Goal: Find specific page/section: Find specific page/section

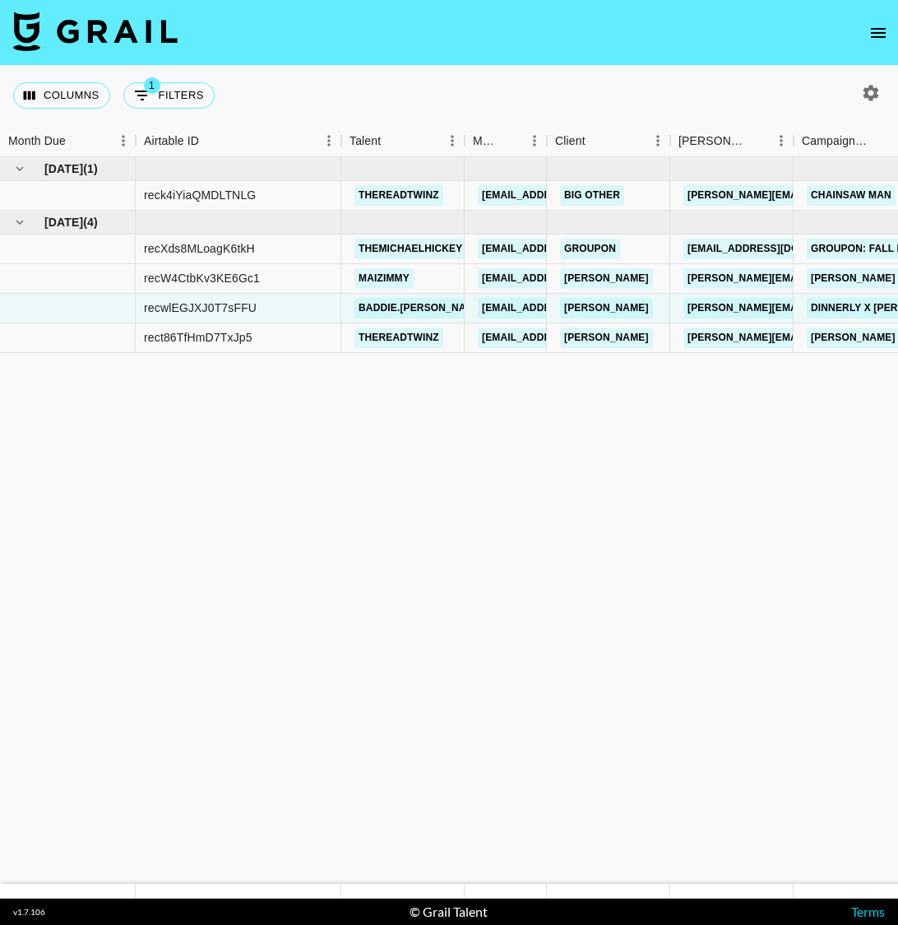
click at [0, 438] on html "Columns 1 Filters + Booking Month Due Airtable ID Talent Manager Client [PERSON…" at bounding box center [449, 462] width 898 height 925
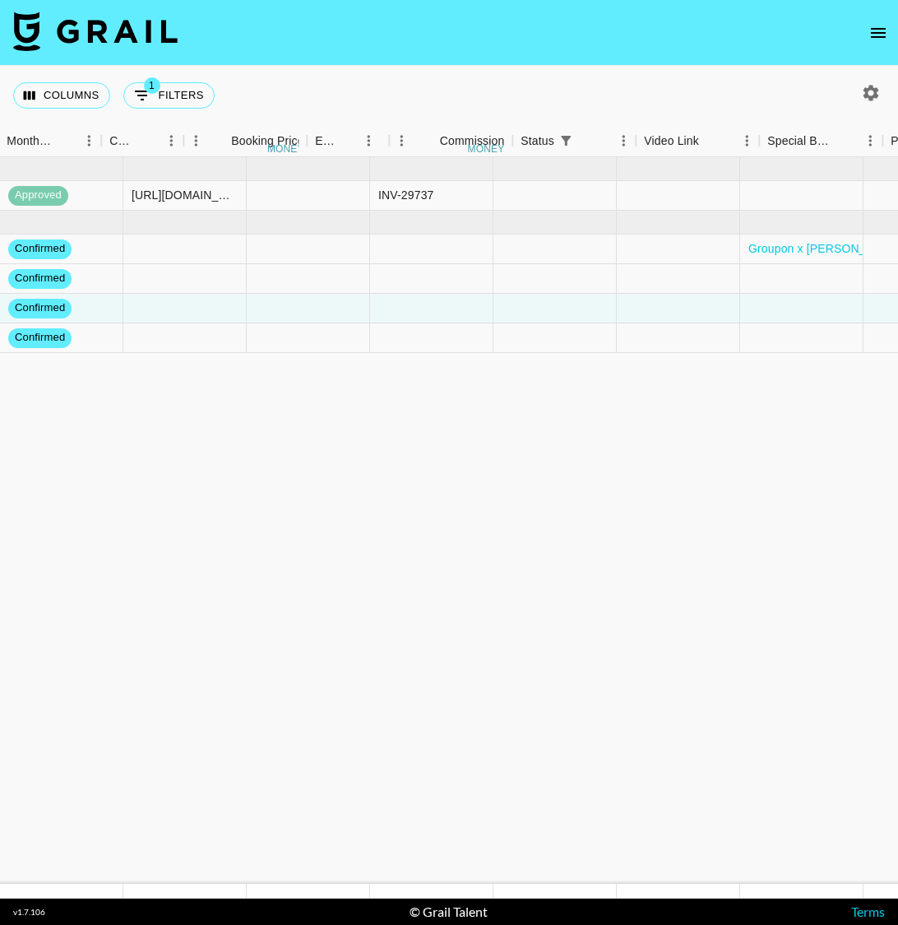
scroll to position [0, 1833]
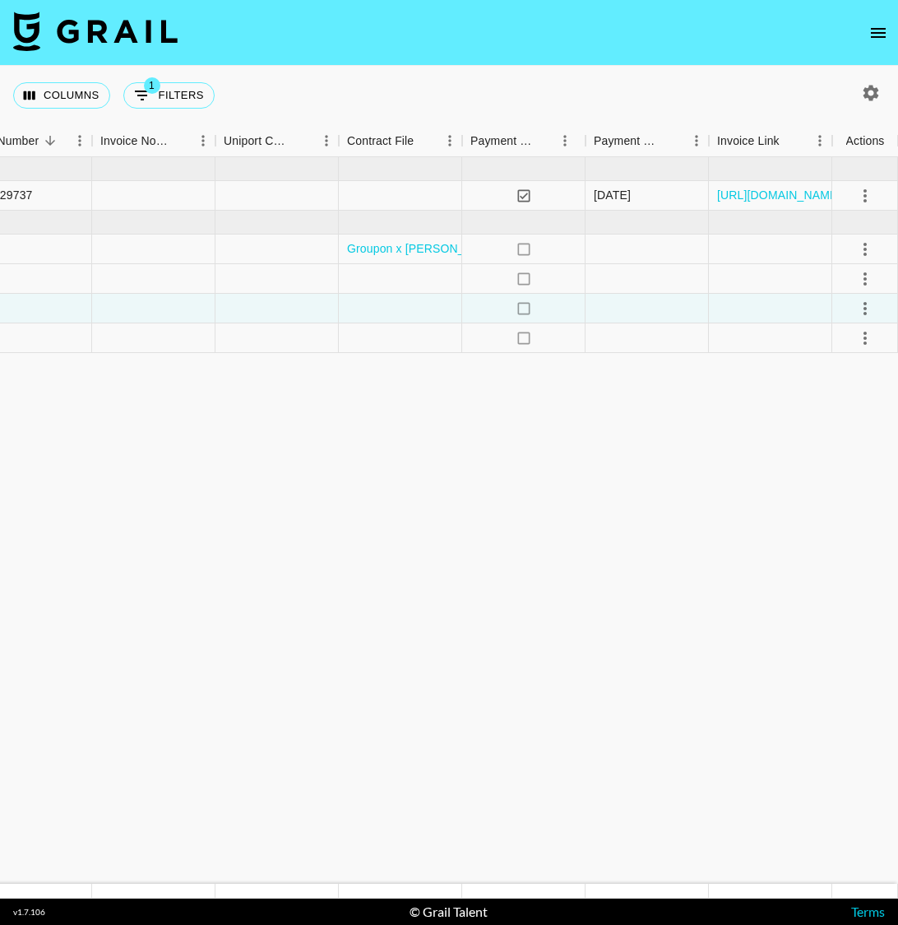
drag, startPoint x: 194, startPoint y: 397, endPoint x: 934, endPoint y: 373, distance: 740.0
click at [898, 373] on html "Columns 1 Filters + Booking Month Due Airtable ID Talent Manager Client Booker …" at bounding box center [449, 462] width 898 height 925
click at [866, 197] on icon "select merge strategy" at bounding box center [866, 196] width 20 height 20
drag, startPoint x: -58, startPoint y: 336, endPoint x: -203, endPoint y: 332, distance: 145.7
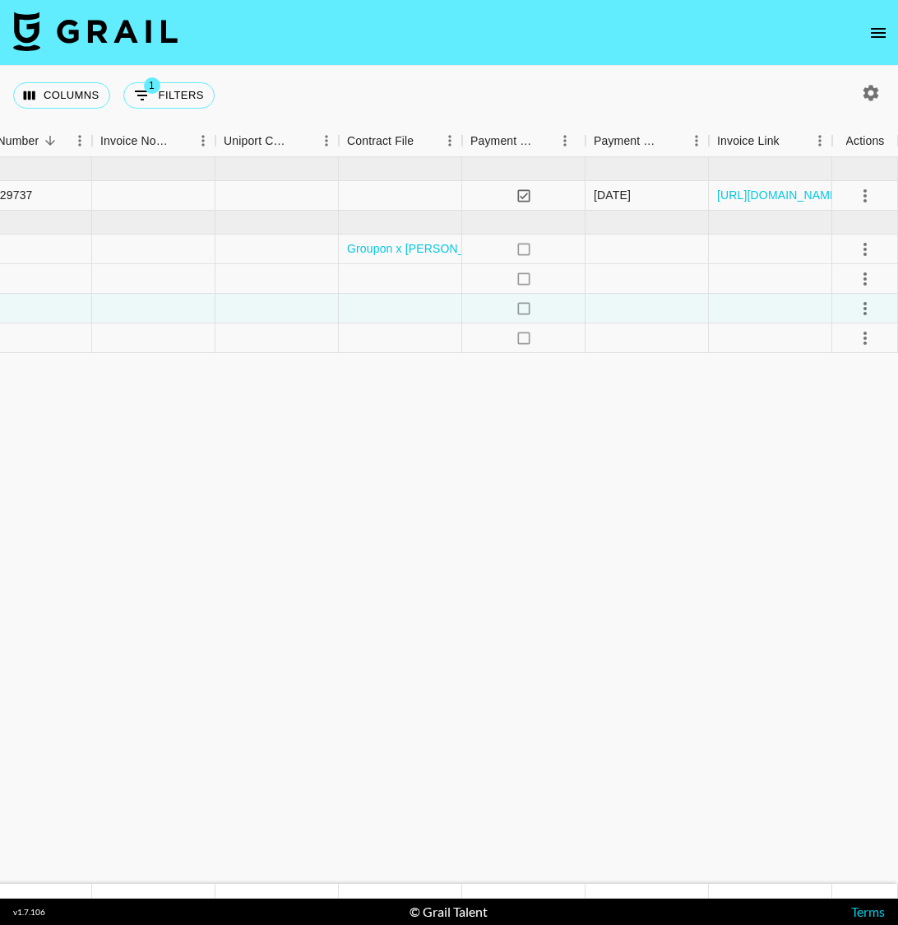
click at [0, 332] on html "Columns 1 Filters + Booking Month Due Airtable ID Talent Manager Client Booker …" at bounding box center [449, 462] width 898 height 925
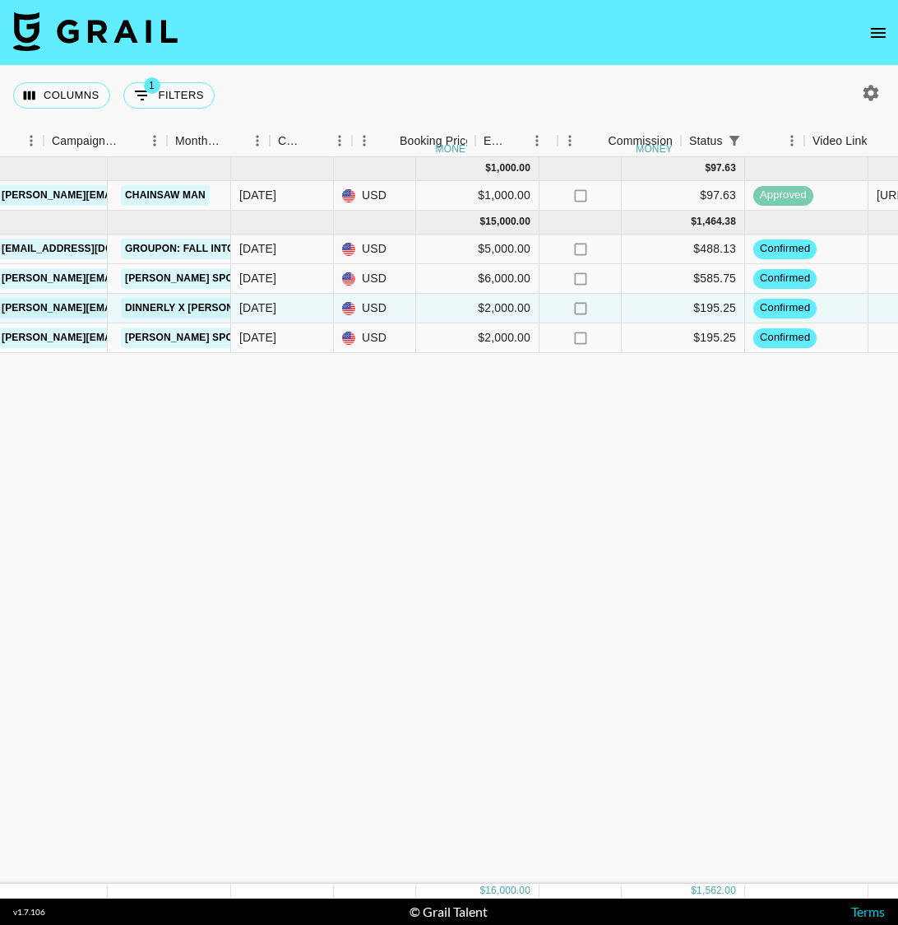
scroll to position [0, 187]
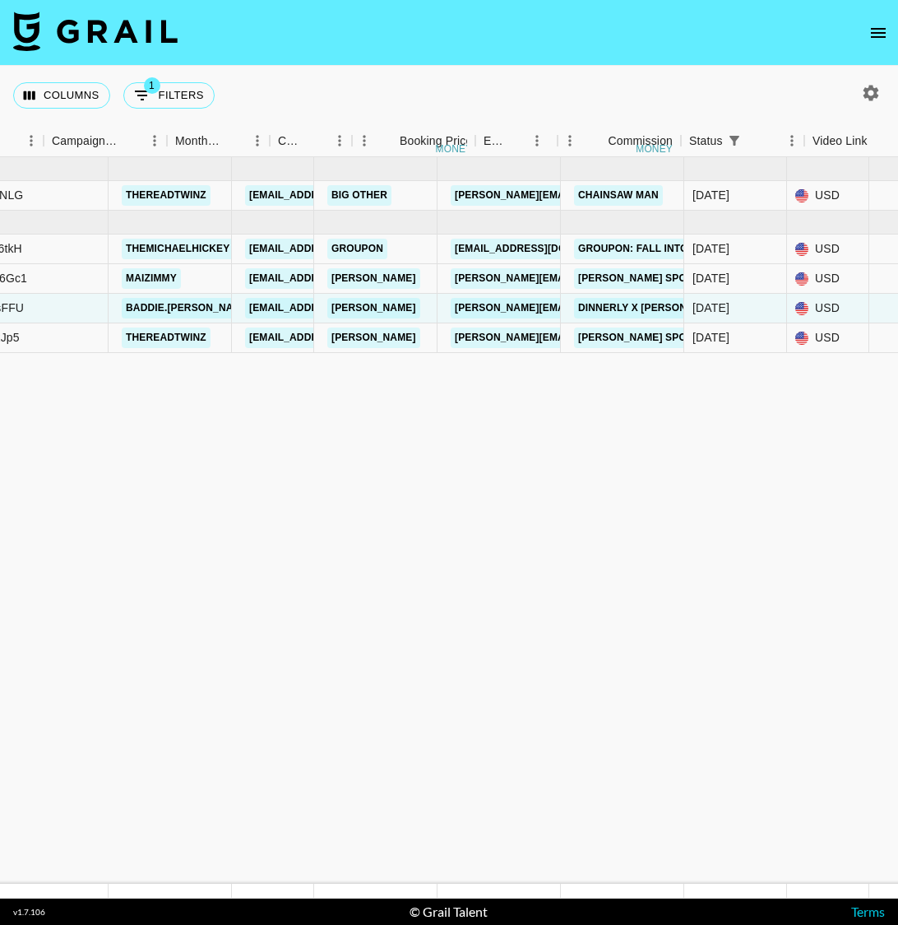
drag, startPoint x: 216, startPoint y: 448, endPoint x: 0, endPoint y: 330, distance: 246.3
click at [0, 318] on html "Columns 1 Filters + Booking Month Due Airtable ID Talent Manager Client Booker …" at bounding box center [449, 462] width 898 height 925
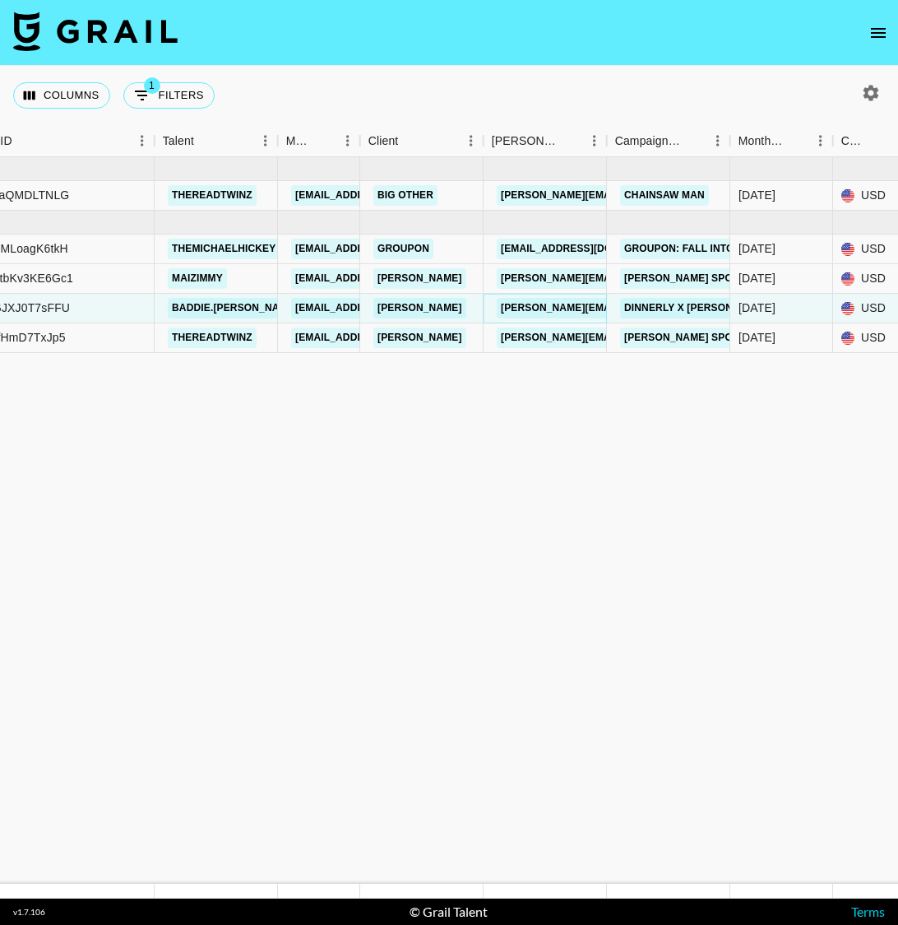
click at [524, 305] on link "amanda.celestino@marleyspoon.com" at bounding box center [673, 308] width 353 height 21
click at [643, 332] on link "Marley Spoon x The Read Twinz" at bounding box center [735, 337] width 230 height 21
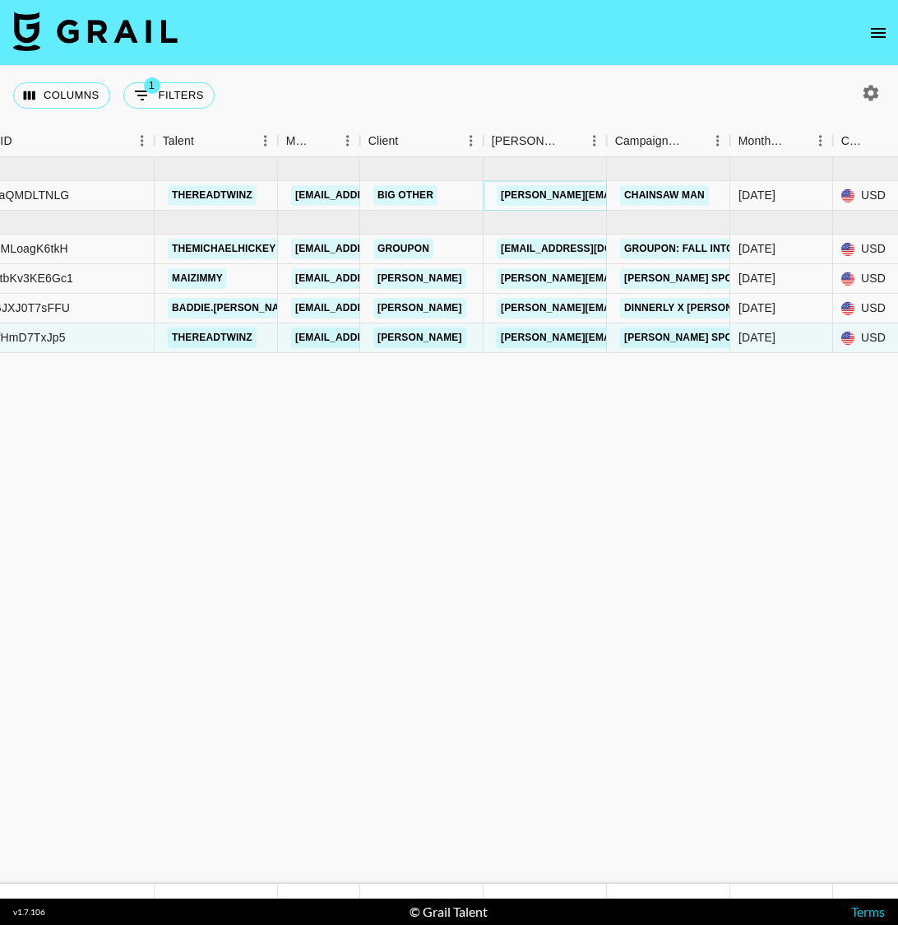
click at [554, 194] on link "jim@bigotherprojects.com" at bounding box center [631, 195] width 268 height 21
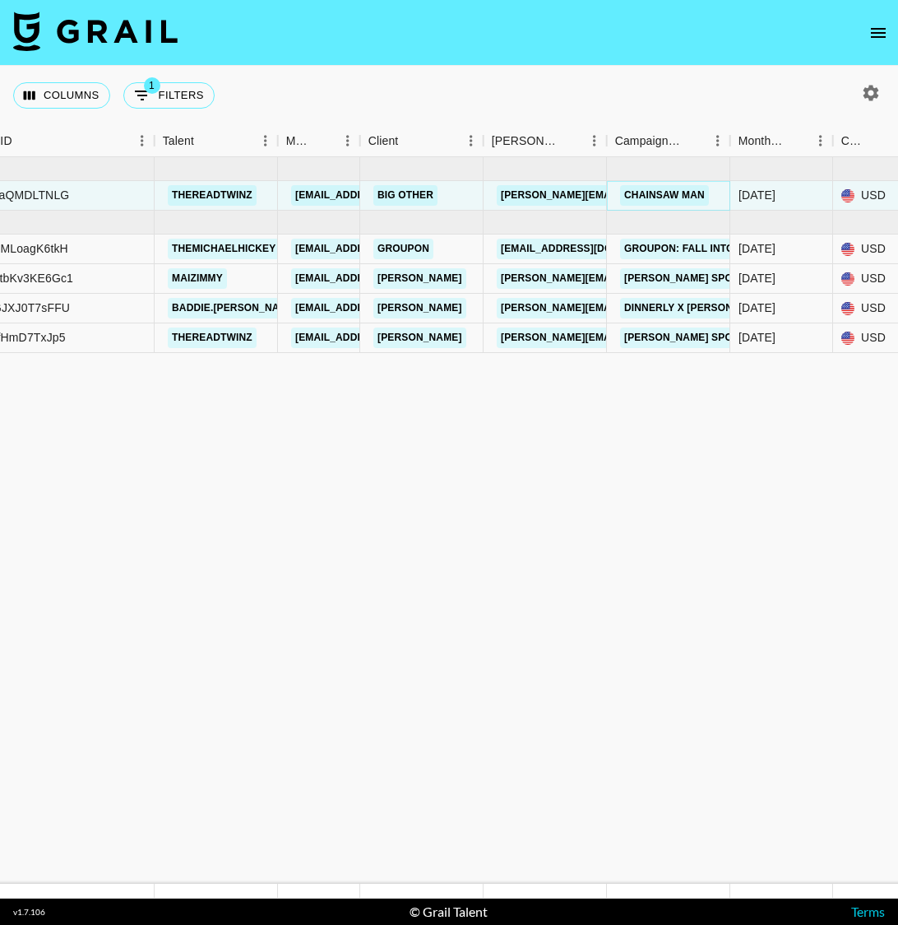
click at [629, 192] on link "Chainsaw Man" at bounding box center [664, 195] width 89 height 21
drag, startPoint x: 210, startPoint y: 465, endPoint x: 52, endPoint y: 304, distance: 225.7
click at [0, 329] on html "Columns 1 Filters + Booking Month Due Airtable ID Talent Manager Client Booker …" at bounding box center [449, 462] width 898 height 925
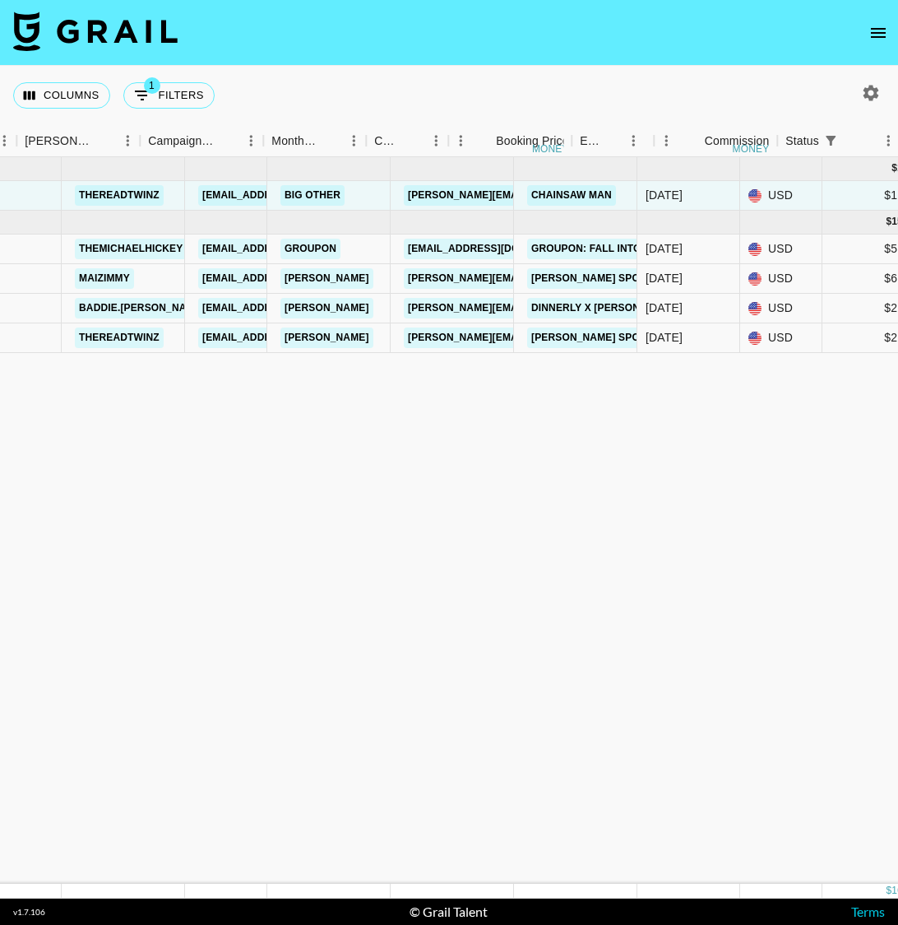
scroll to position [0, 1833]
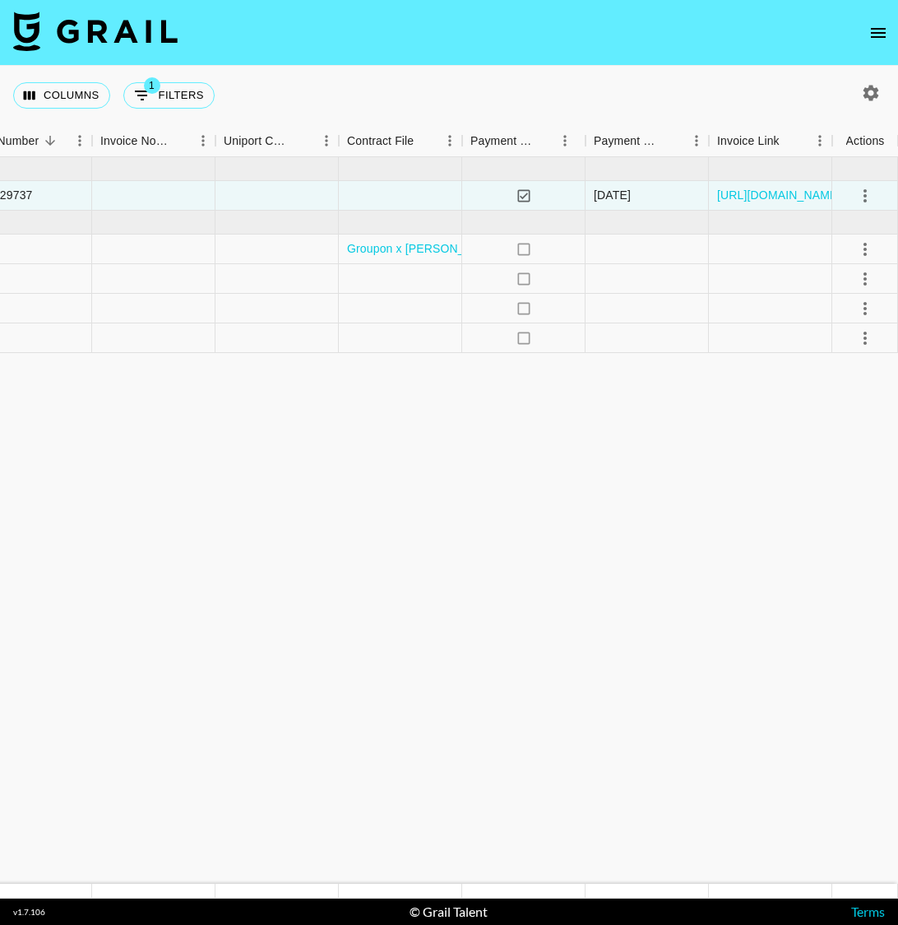
drag, startPoint x: 118, startPoint y: 371, endPoint x: 752, endPoint y: 475, distance: 642.7
drag, startPoint x: 522, startPoint y: 503, endPoint x: 466, endPoint y: 448, distance: 78.5
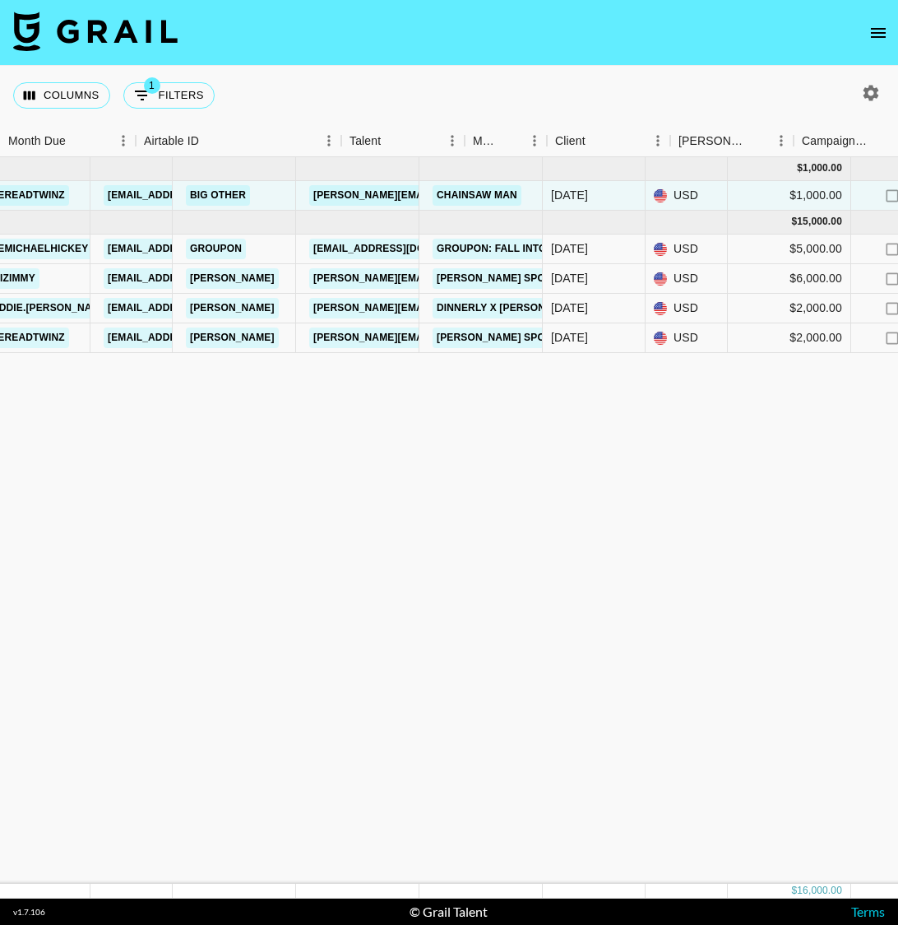
scroll to position [0, 0]
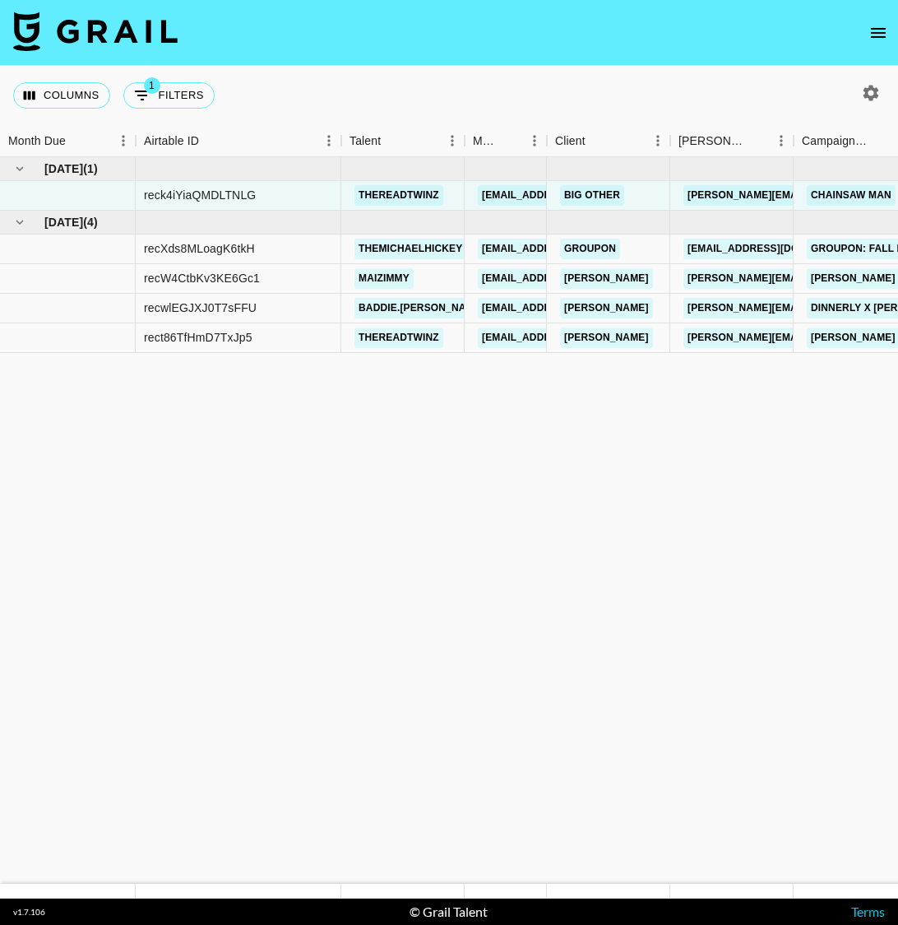
drag, startPoint x: 378, startPoint y: 392, endPoint x: -71, endPoint y: 336, distance: 451.9
click at [0, 336] on html "Columns 1 Filters + Booking Month Due Airtable ID Talent Manager Client Booker …" at bounding box center [449, 462] width 898 height 925
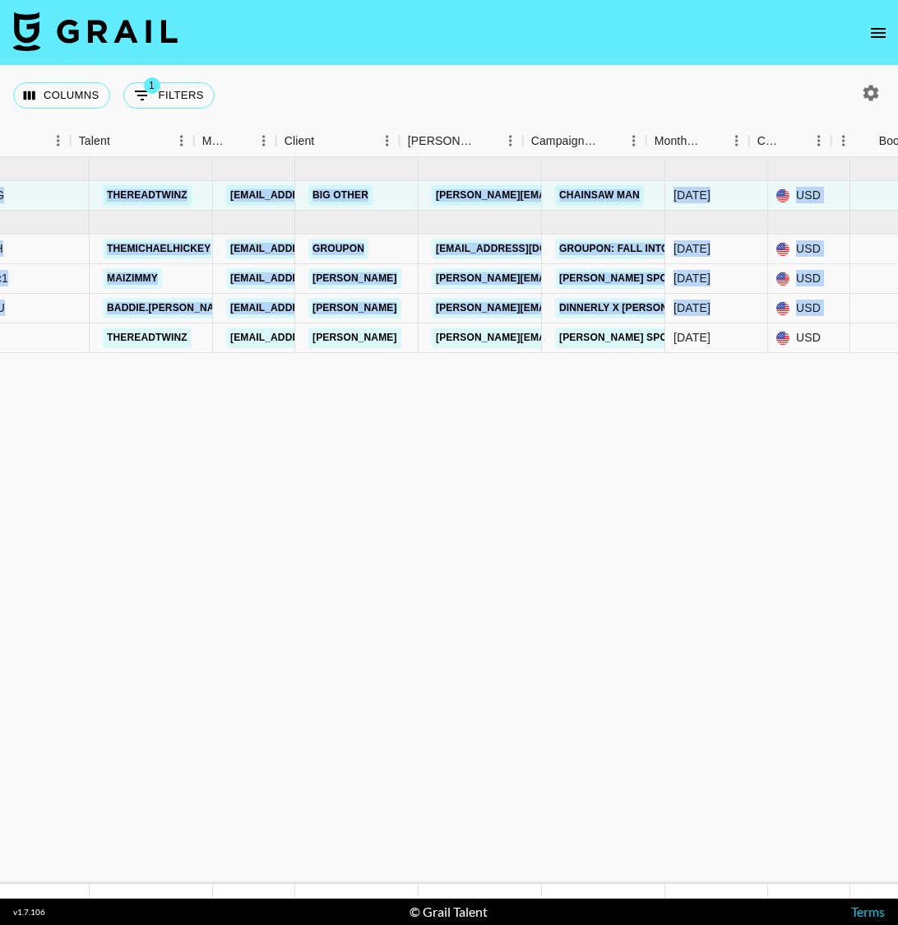
drag, startPoint x: 537, startPoint y: 402, endPoint x: 810, endPoint y: 324, distance: 283.3
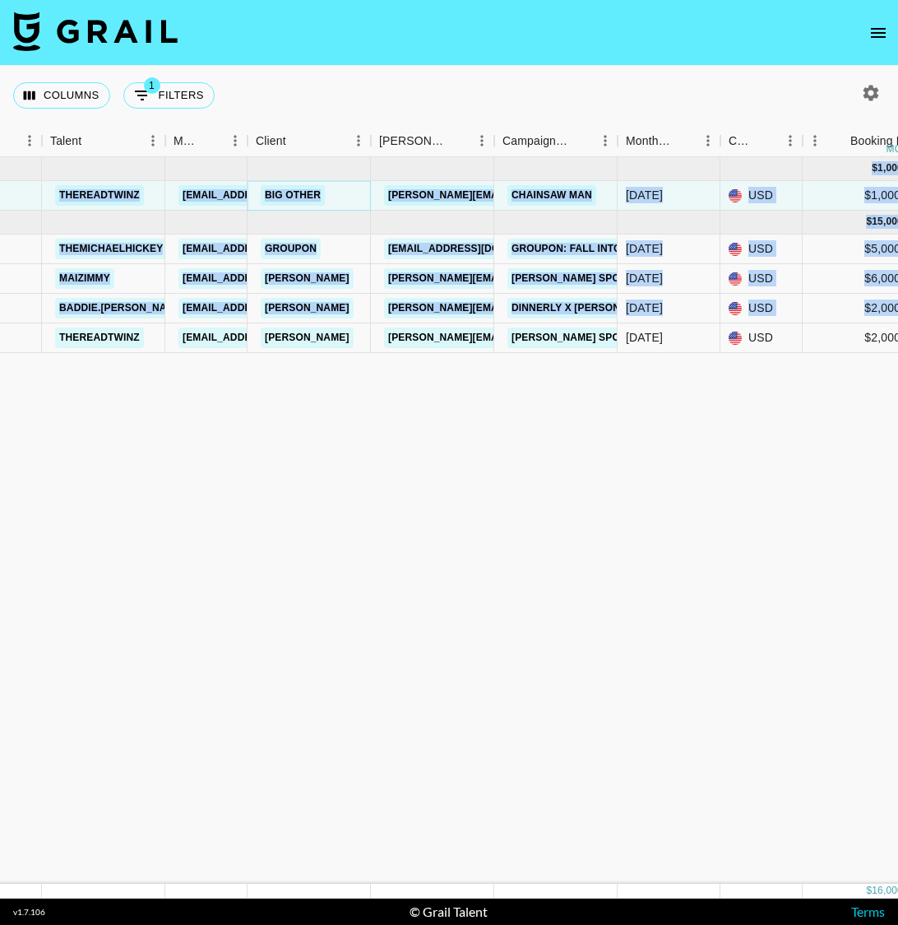
click at [285, 195] on link "Big Other" at bounding box center [293, 195] width 64 height 21
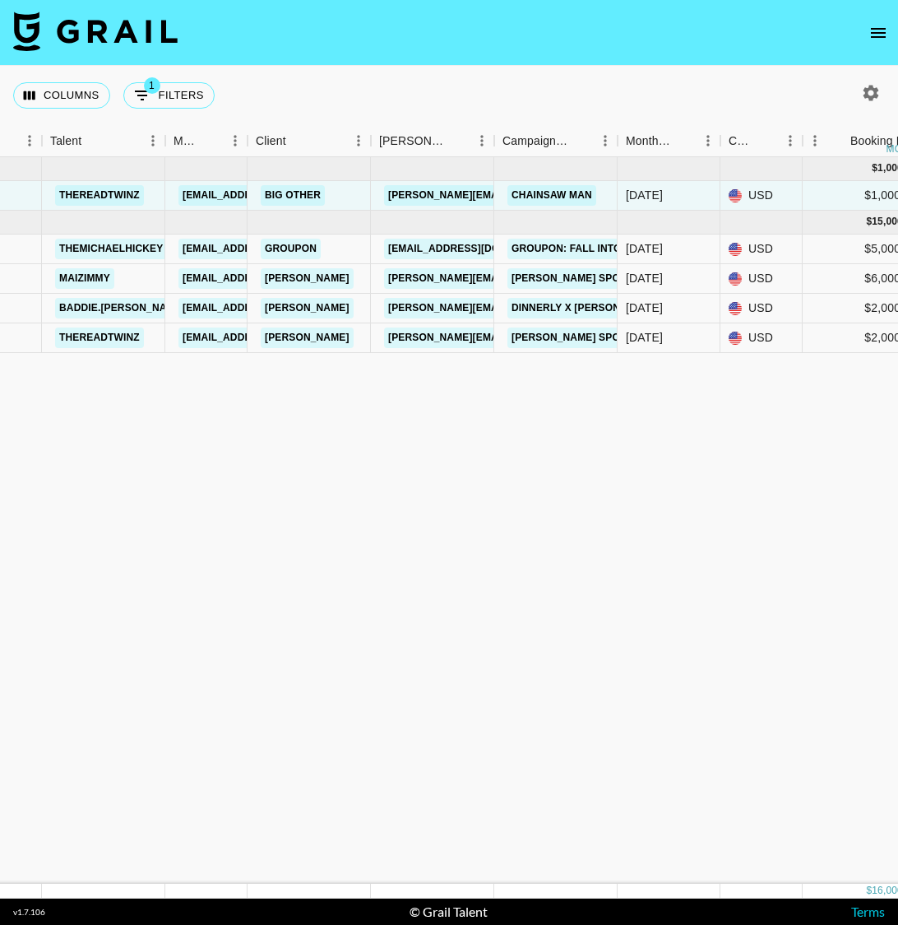
drag, startPoint x: 519, startPoint y: 501, endPoint x: 894, endPoint y: 401, distance: 388.1
click at [898, 383] on html "Columns 1 Filters + Booking Month Due Airtable ID Talent Manager Client Booker …" at bounding box center [449, 462] width 898 height 925
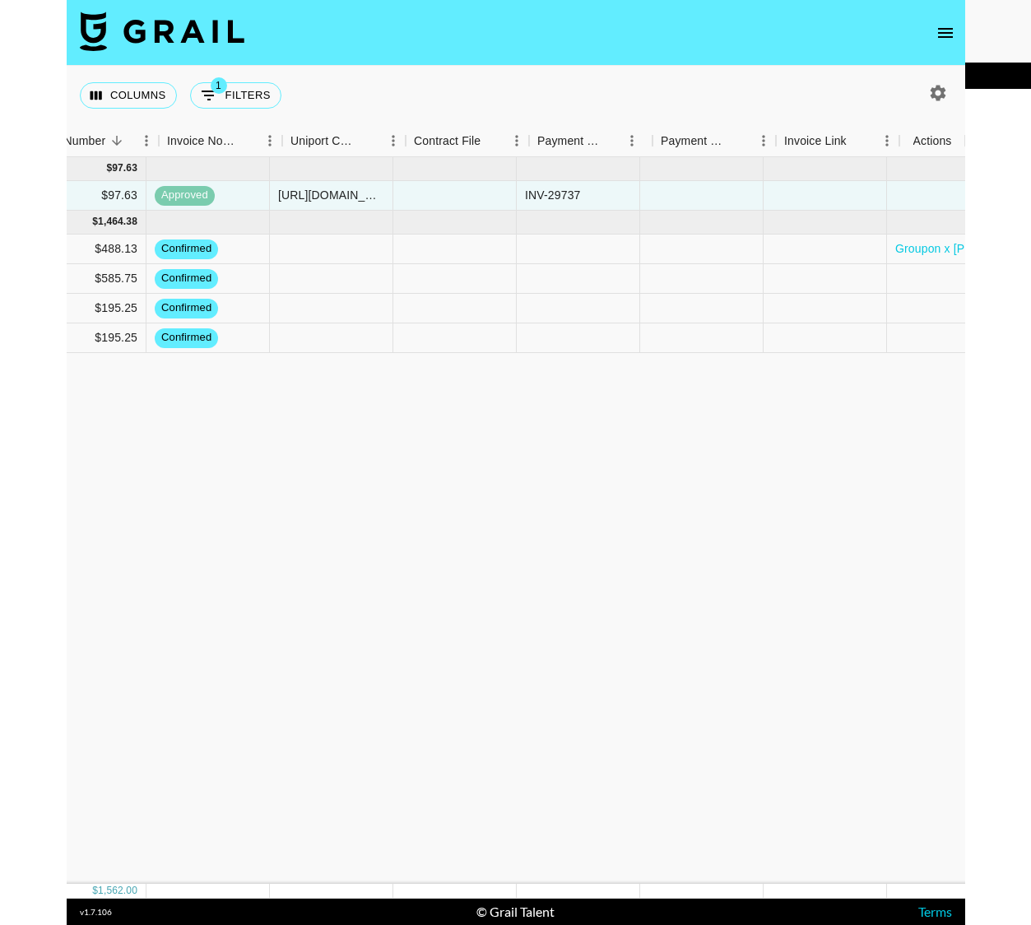
scroll to position [0, 1833]
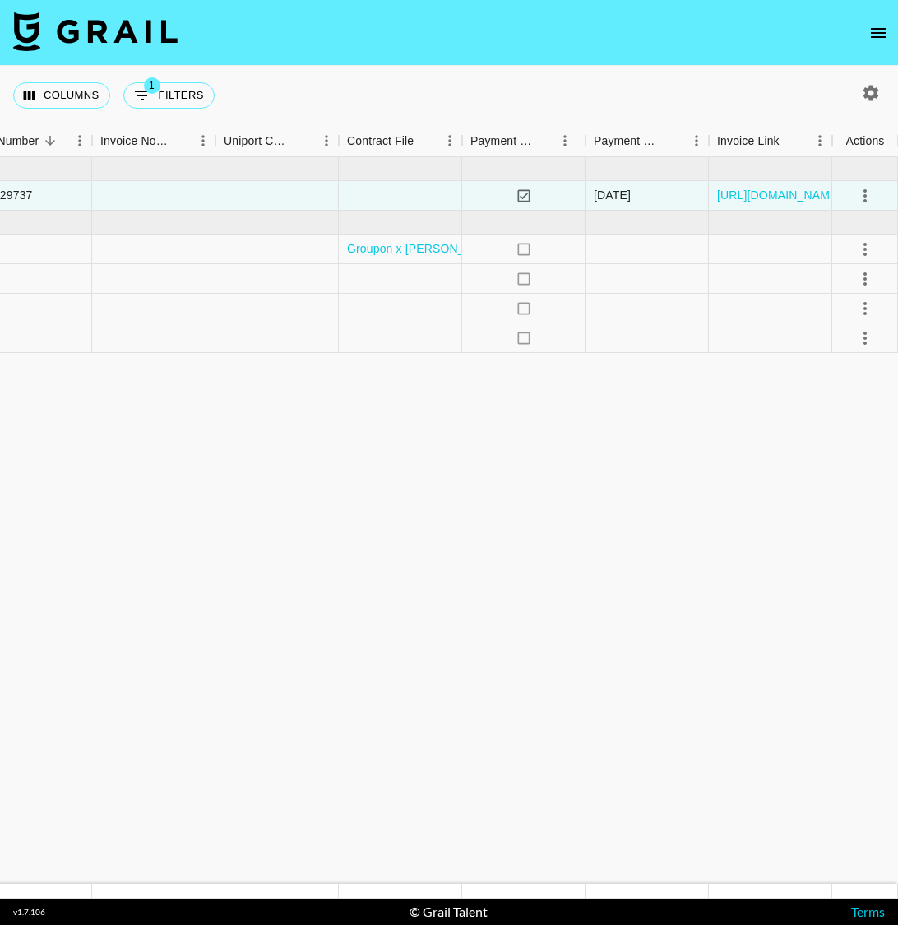
drag, startPoint x: 756, startPoint y: 401, endPoint x: 991, endPoint y: 329, distance: 245.4
click at [898, 329] on html "Columns 1 Filters + Booking Month Due Airtable ID Talent Manager Client Booker …" at bounding box center [449, 462] width 898 height 925
click at [866, 273] on icon "select merge strategy" at bounding box center [865, 278] width 3 height 13
drag, startPoint x: 583, startPoint y: 469, endPoint x: 524, endPoint y: 320, distance: 160.3
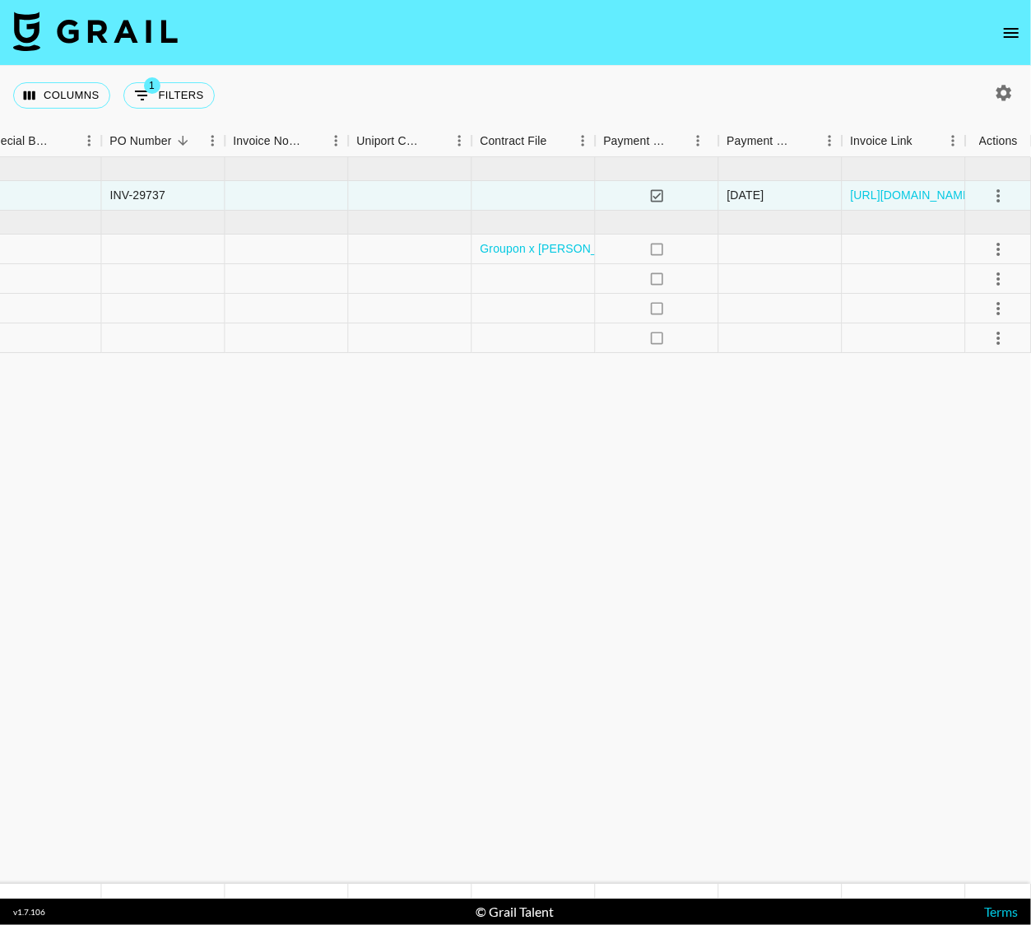
scroll to position [0, 1700]
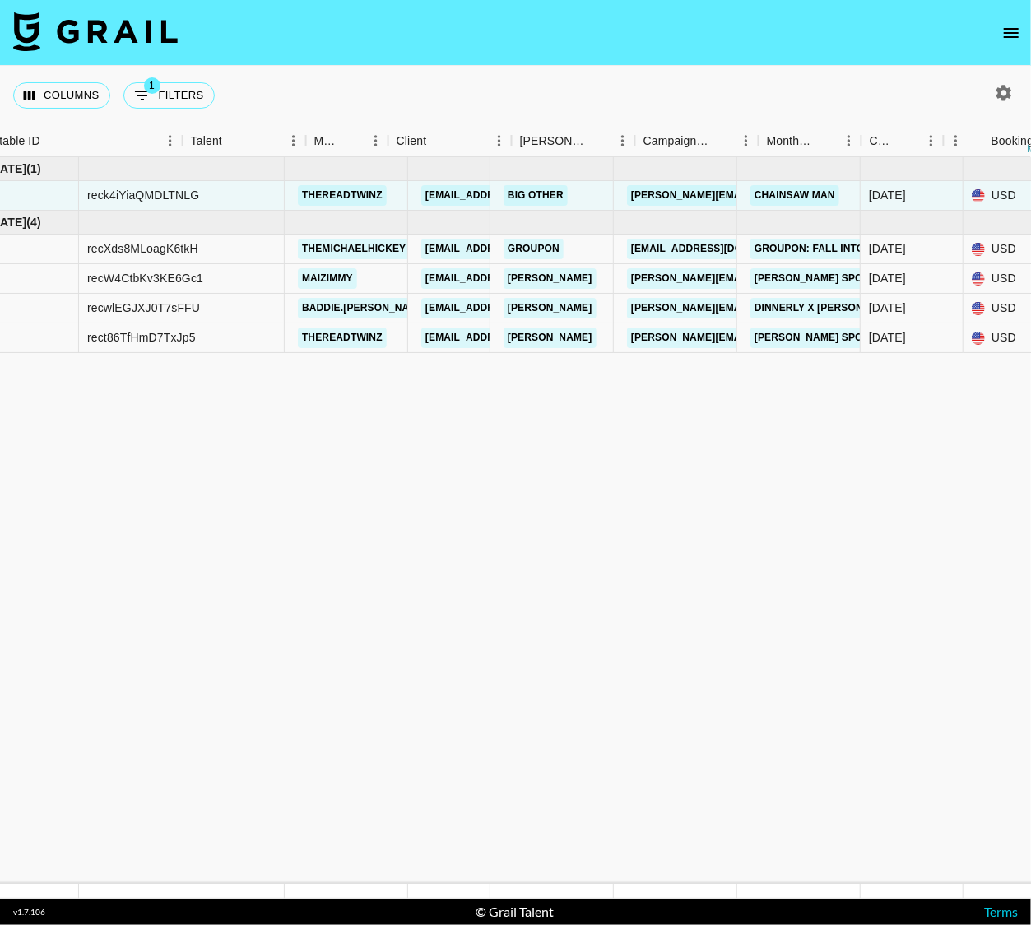
scroll to position [0, 0]
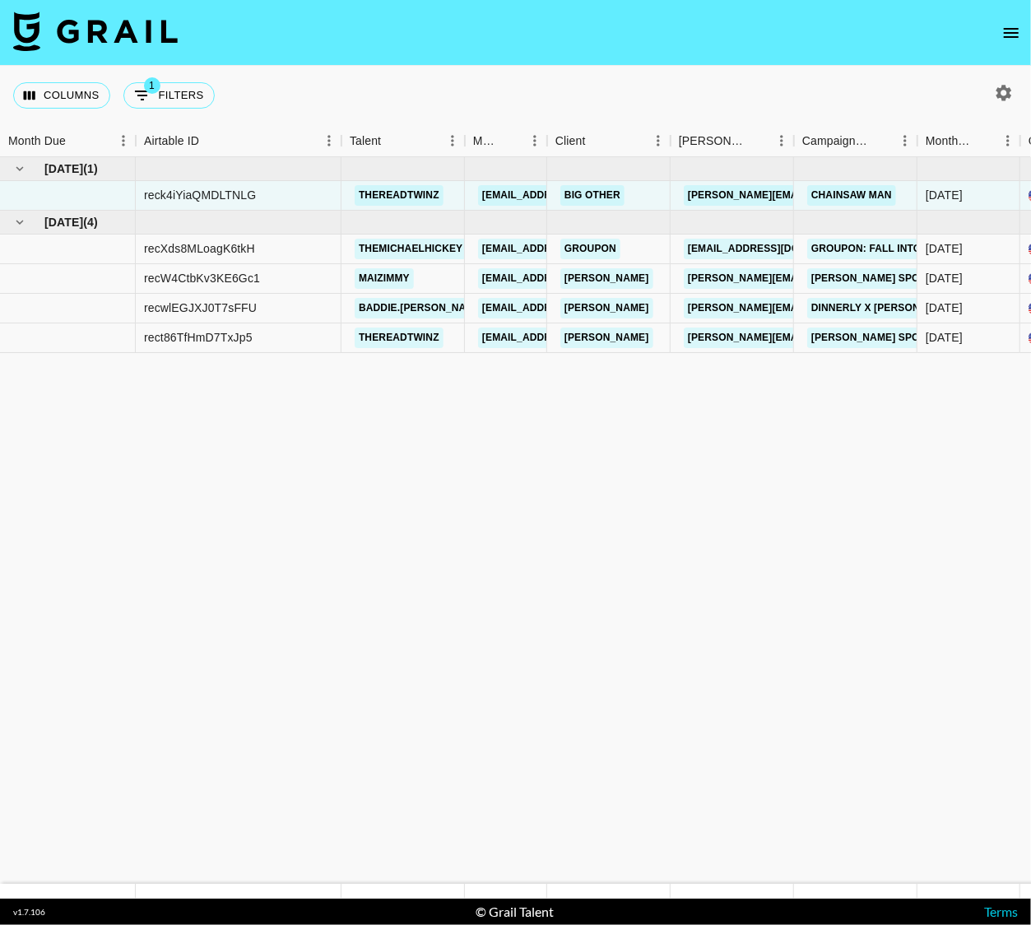
drag, startPoint x: 430, startPoint y: 466, endPoint x: 242, endPoint y: 445, distance: 189.6
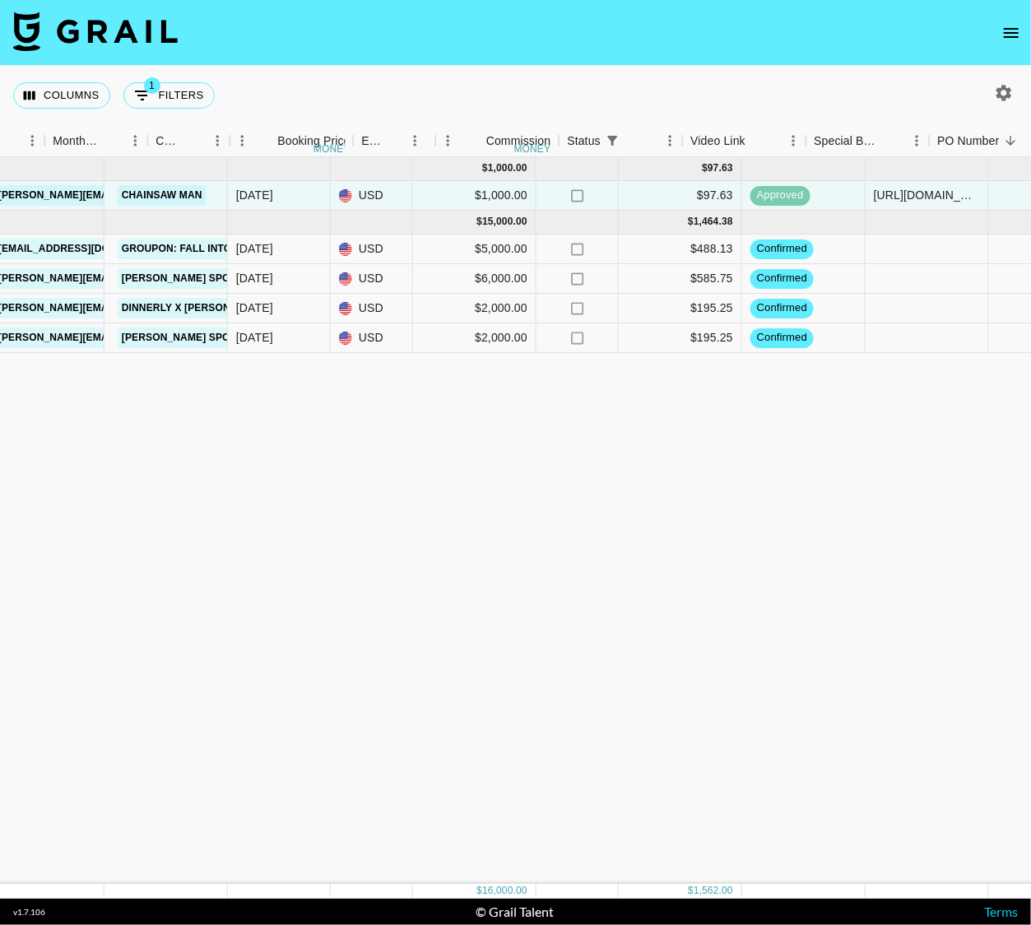
scroll to position [0, 1003]
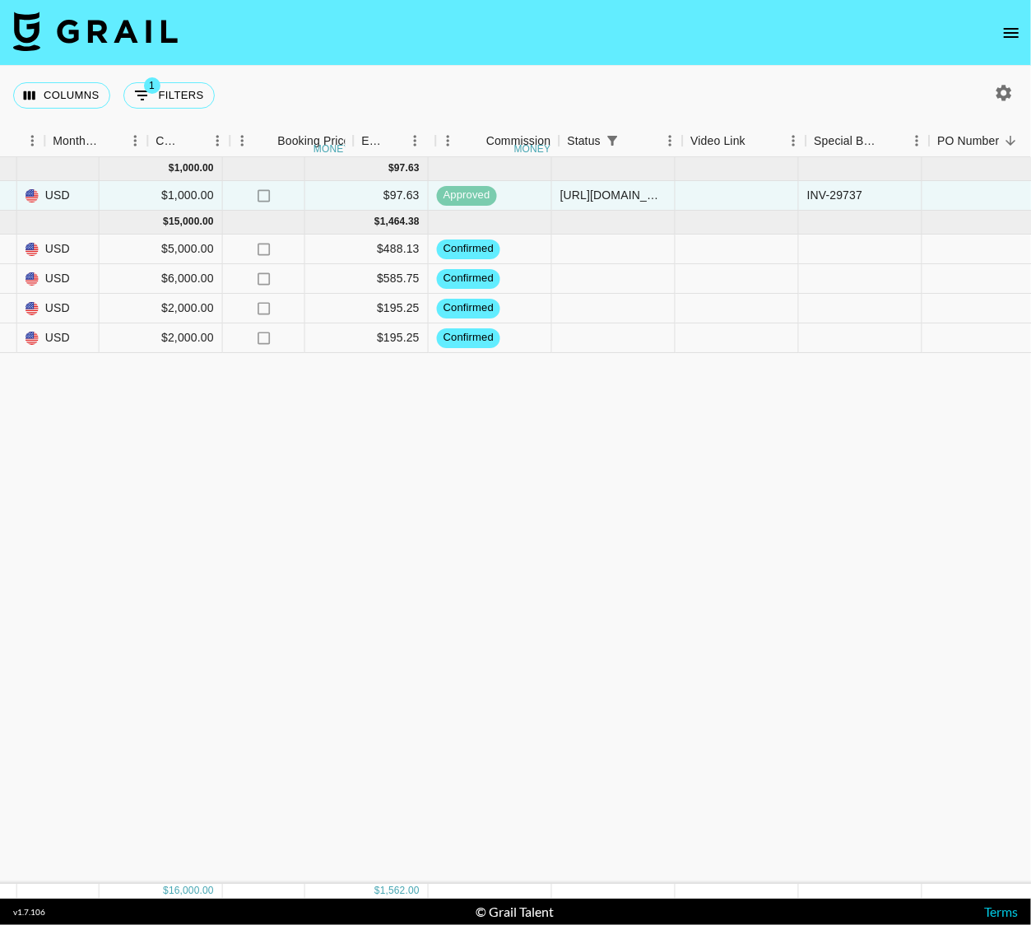
drag, startPoint x: 247, startPoint y: 446, endPoint x: 723, endPoint y: 358, distance: 484.4
click at [754, 358] on div "Sep '25 ( 1 ) $ 1,000.00 $ 97.63 reck4iYiaQMDLTNLG thereadtwinz klen.toledo@gra…" at bounding box center [362, 520] width 2731 height 726
click at [529, 402] on div "Sep '25 ( 1 ) $ 1,000.00 $ 97.63 reck4iYiaQMDLTNLG thereadtwinz klen.toledo@gra…" at bounding box center [362, 520] width 2731 height 726
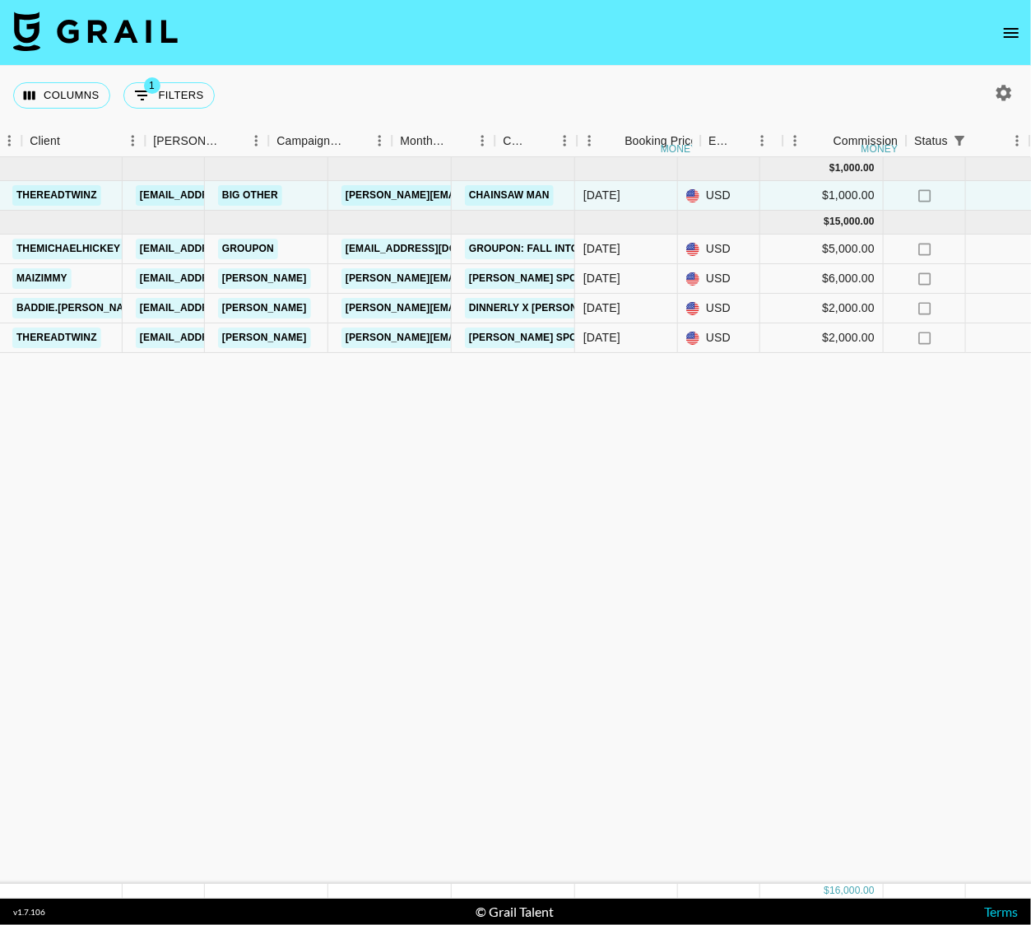
drag, startPoint x: 102, startPoint y: 427, endPoint x: 26, endPoint y: 378, distance: 89.9
click at [13, 387] on div "Sep '25 ( 1 ) $ 1,000.00 $ 97.63 reck4iYiaQMDLTNLG thereadtwinz klen.toledo@gra…" at bounding box center [1023, 520] width 2731 height 726
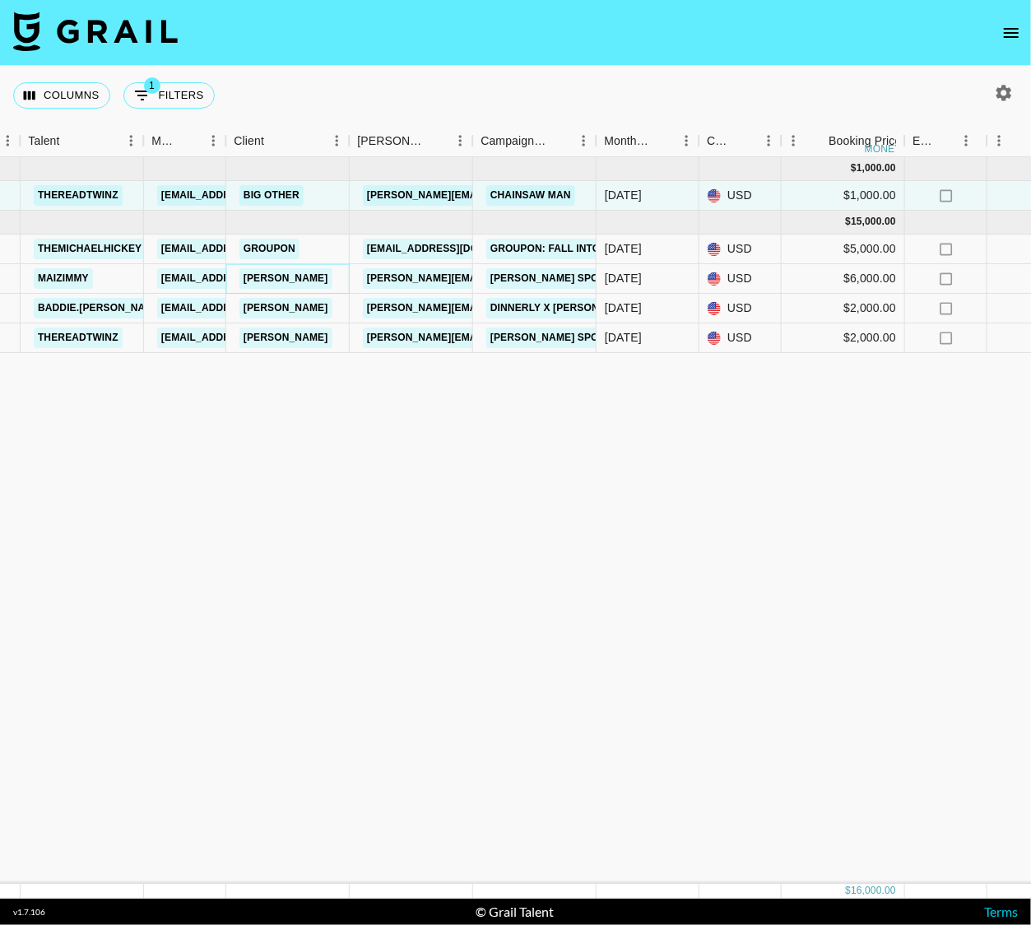
click at [261, 278] on link "[PERSON_NAME]" at bounding box center [285, 278] width 93 height 21
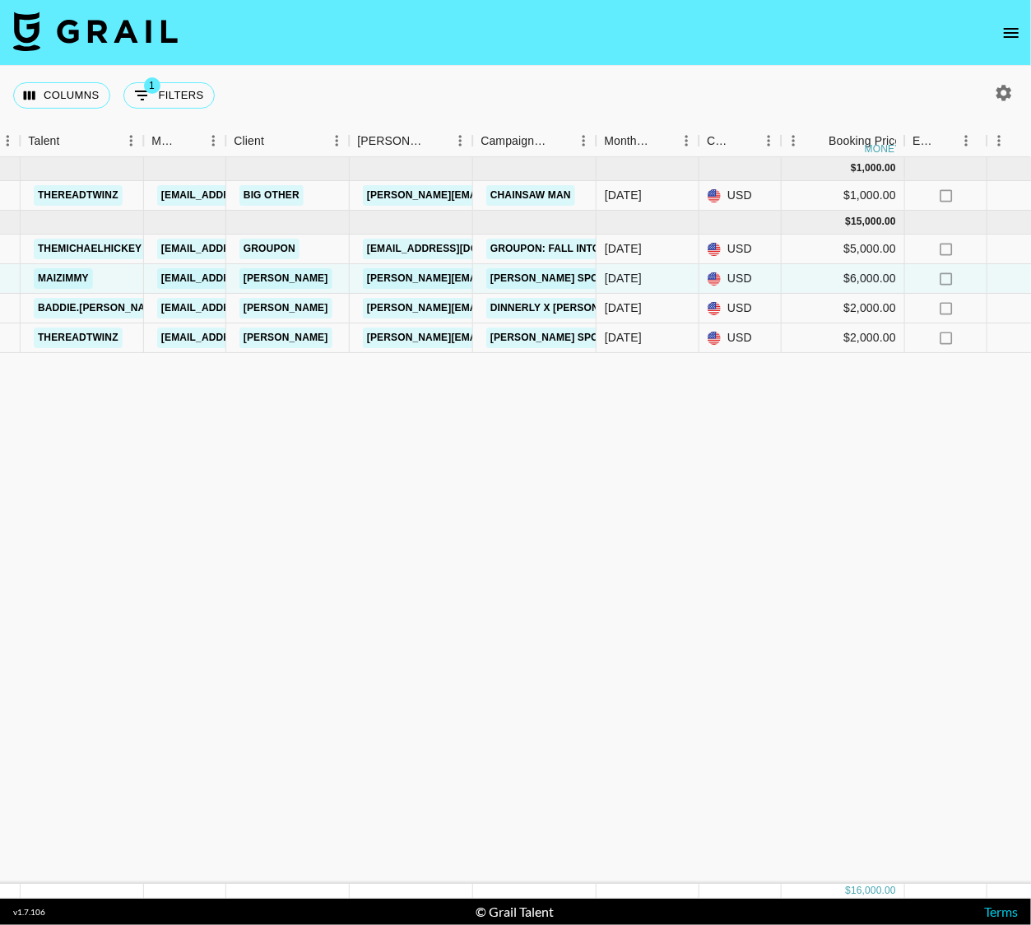
click at [248, 403] on div "Sep '25 ( 1 ) $ 1,000.00 $ 97.63 reck4iYiaQMDLTNLG thereadtwinz klen.toledo@gra…" at bounding box center [1044, 520] width 2731 height 726
click at [344, 494] on div "Sep '25 ( 1 ) $ 1,000.00 $ 97.63 reck4iYiaQMDLTNLG thereadtwinz klen.toledo@gra…" at bounding box center [1044, 520] width 2731 height 726
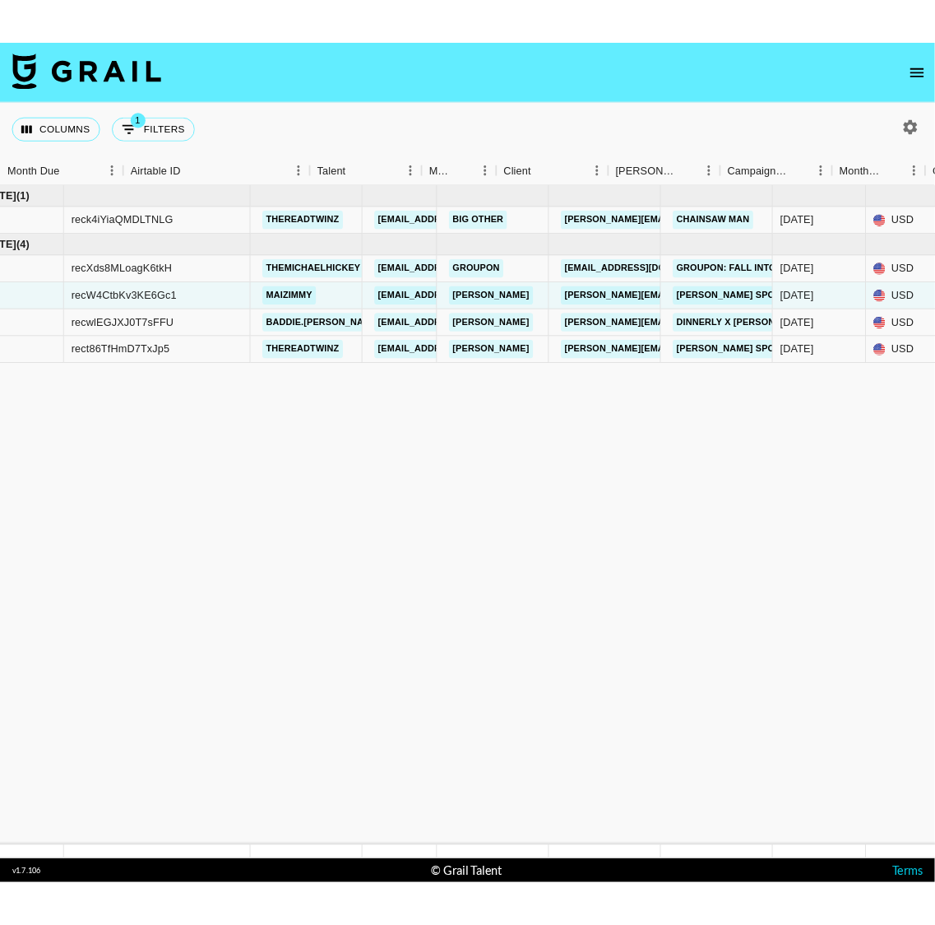
scroll to position [0, 0]
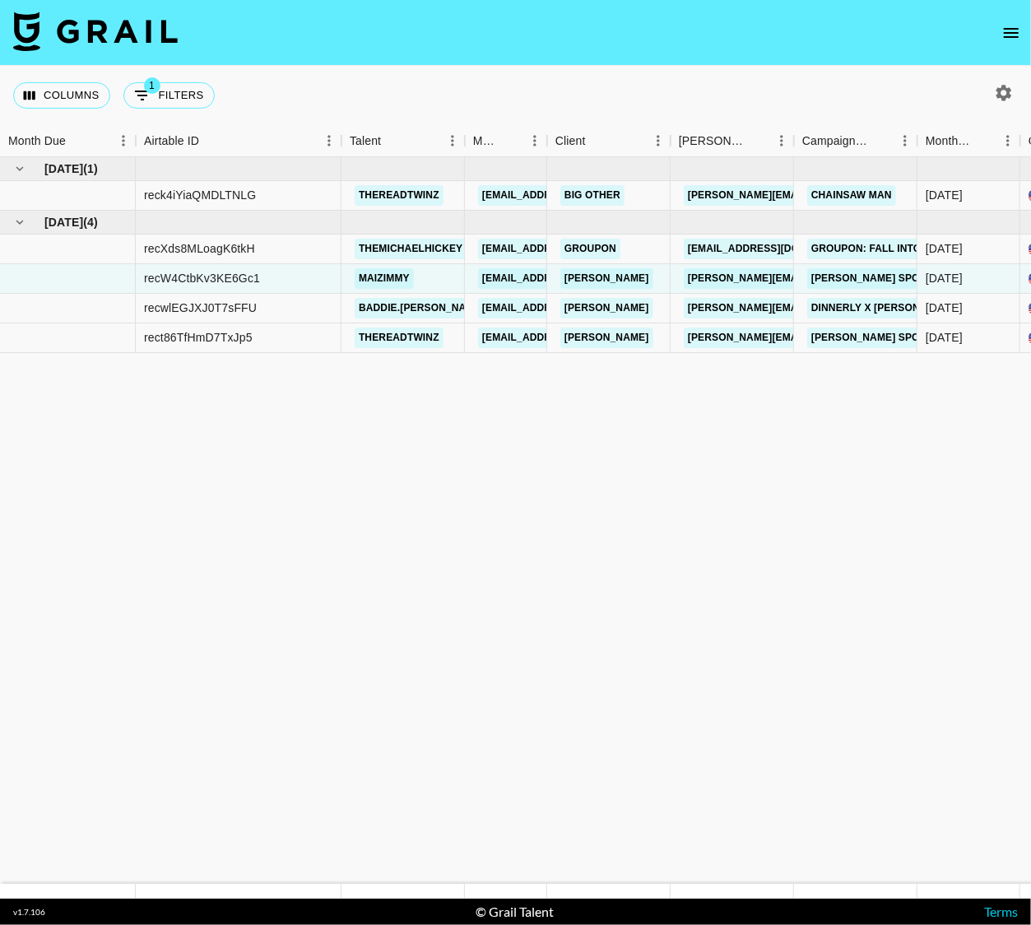
drag, startPoint x: 202, startPoint y: 393, endPoint x: -31, endPoint y: 393, distance: 232.8
click at [0, 393] on html "Columns 1 Filters + Booking Month Due Airtable ID Talent Manager Client Booker …" at bounding box center [515, 462] width 1031 height 925
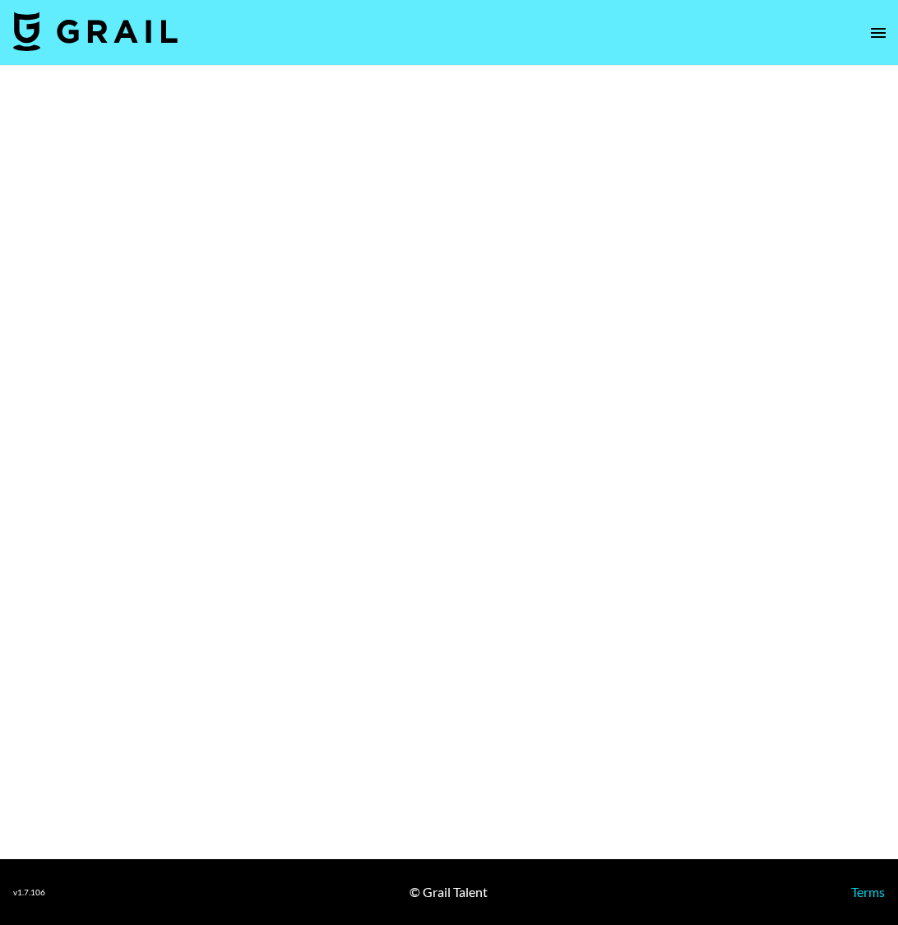
select select "Brand"
select select "Song"
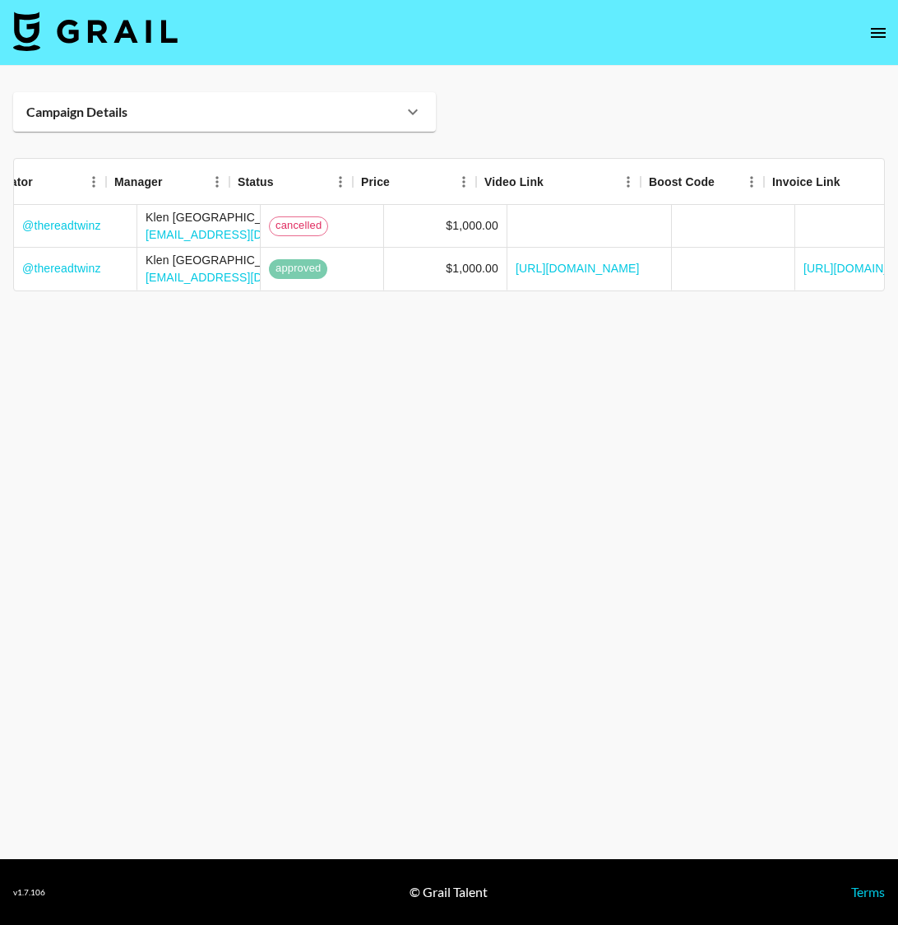
drag, startPoint x: 727, startPoint y: 295, endPoint x: -104, endPoint y: 265, distance: 832.3
click at [0, 265] on html "Campaign Details Booker Client Details Creator Manager Status Price Video Link …" at bounding box center [449, 462] width 898 height 925
click at [276, 123] on div "Campaign Details" at bounding box center [224, 111] width 423 height 39
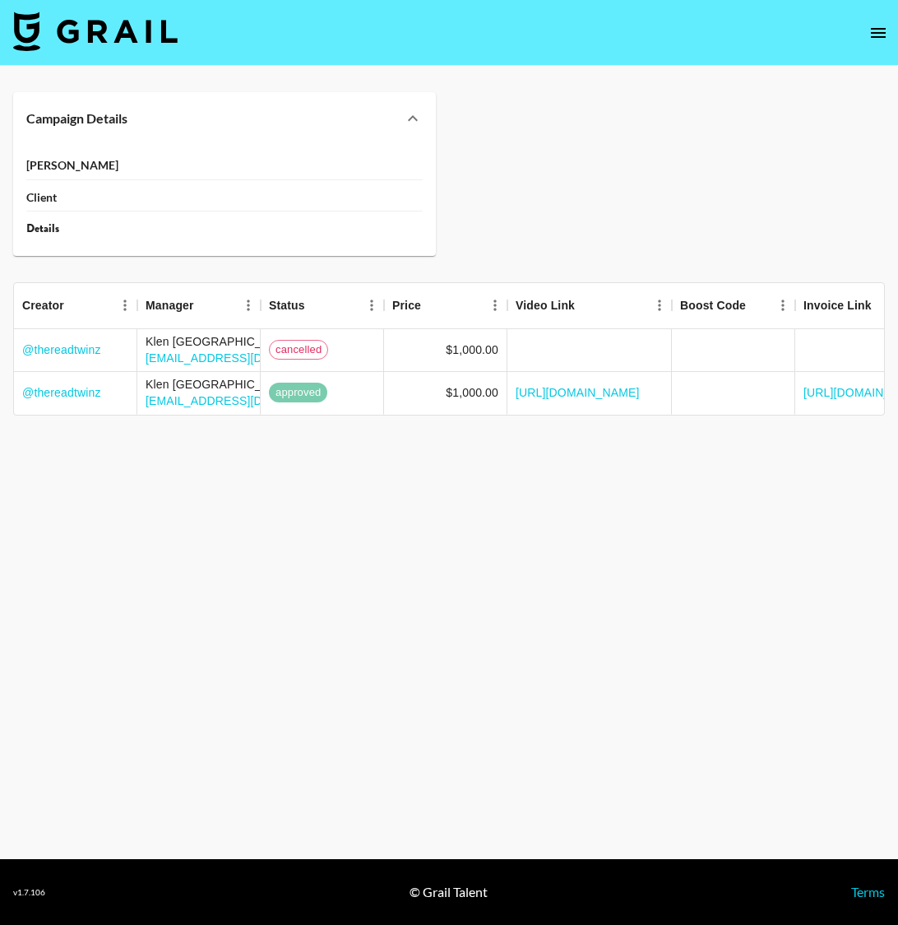
drag, startPoint x: 29, startPoint y: 239, endPoint x: 35, endPoint y: 220, distance: 20.0
click at [29, 239] on div "Booker Client Details" at bounding box center [224, 200] width 423 height 111
click at [34, 151] on div "Booker" at bounding box center [224, 165] width 397 height 29
click at [41, 192] on strong "Client" at bounding box center [41, 197] width 30 height 15
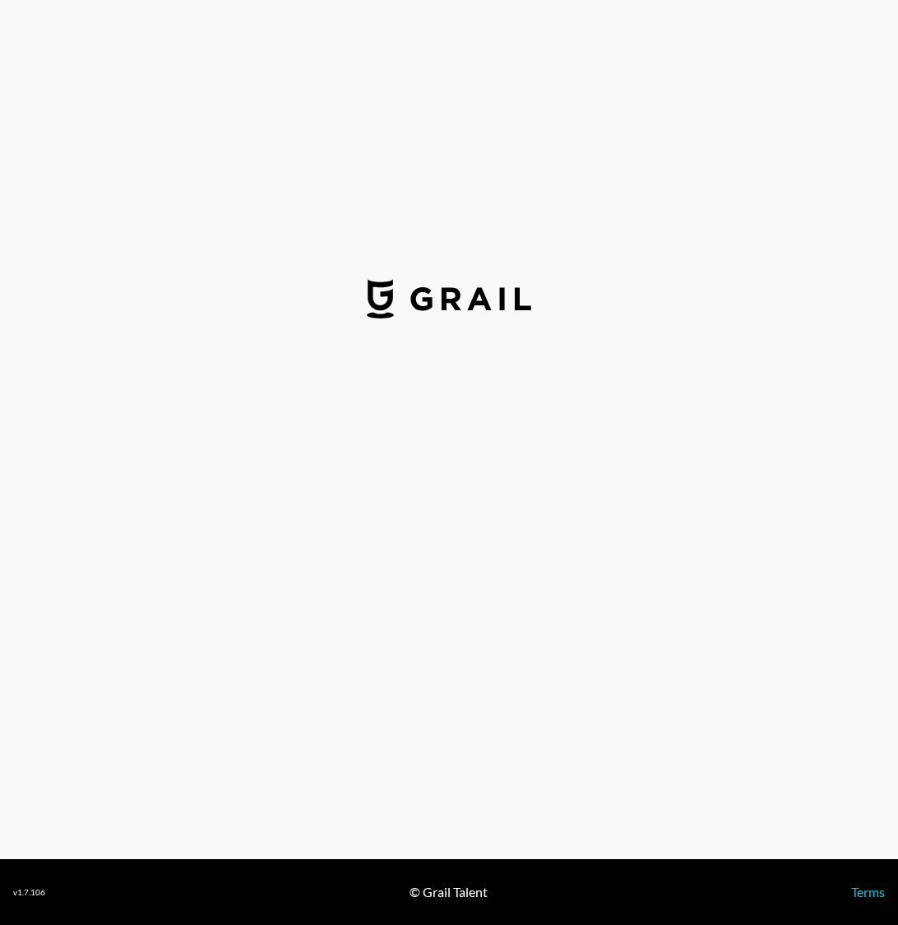
select select "USD"
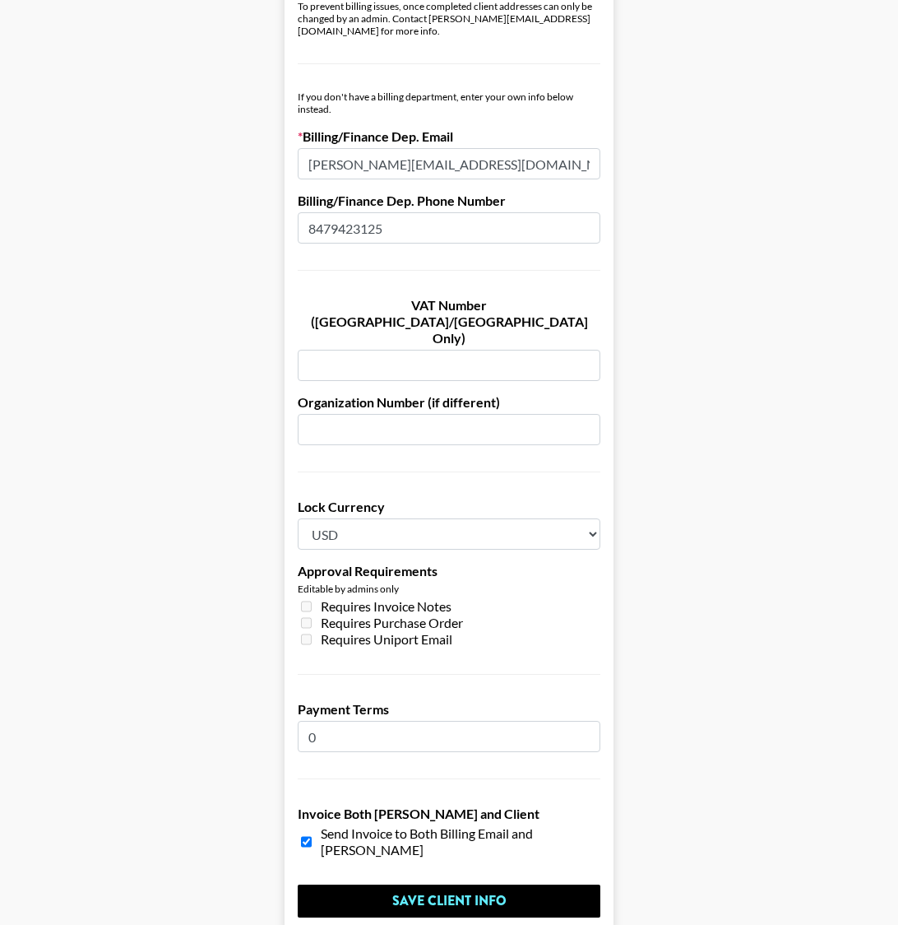
scroll to position [958, 0]
